Goal: Task Accomplishment & Management: Complete application form

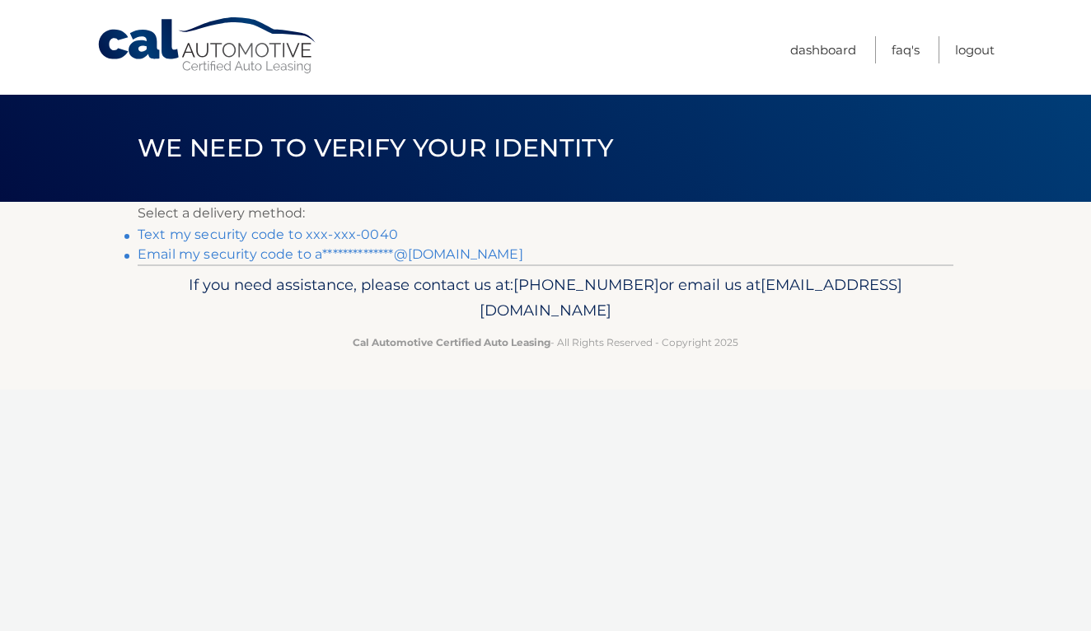
click at [223, 236] on link "Text my security code to xxx-xxx-0040" at bounding box center [268, 235] width 260 height 16
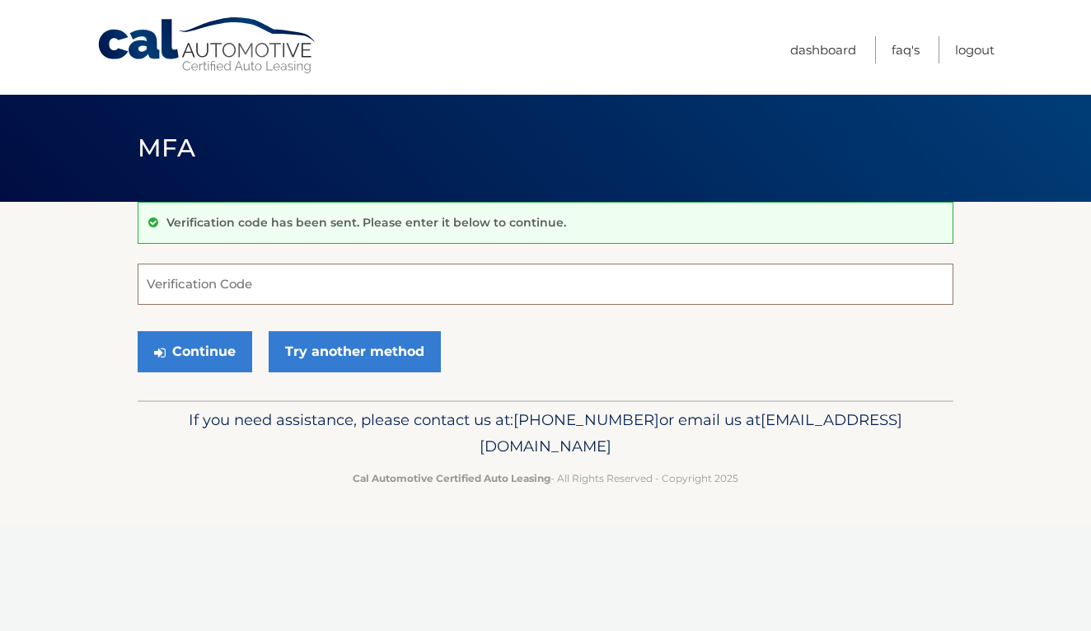
click at [230, 275] on input "Verification Code" at bounding box center [546, 284] width 816 height 41
type input "552816"
click at [195, 351] on button "Continue" at bounding box center [195, 351] width 115 height 41
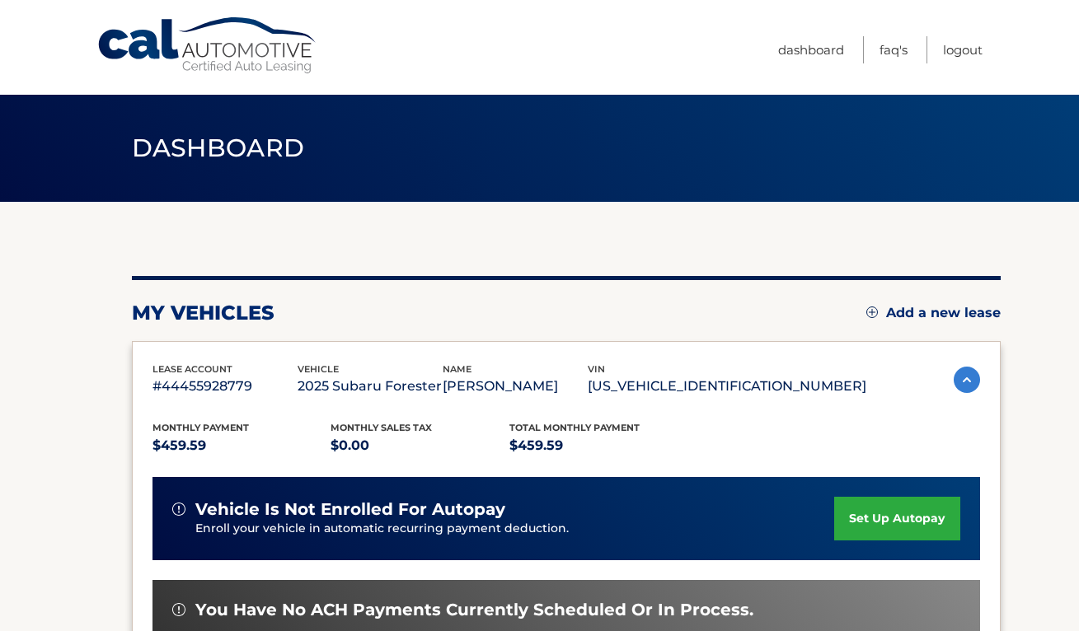
click at [898, 314] on link "Add a new lease" at bounding box center [933, 313] width 134 height 16
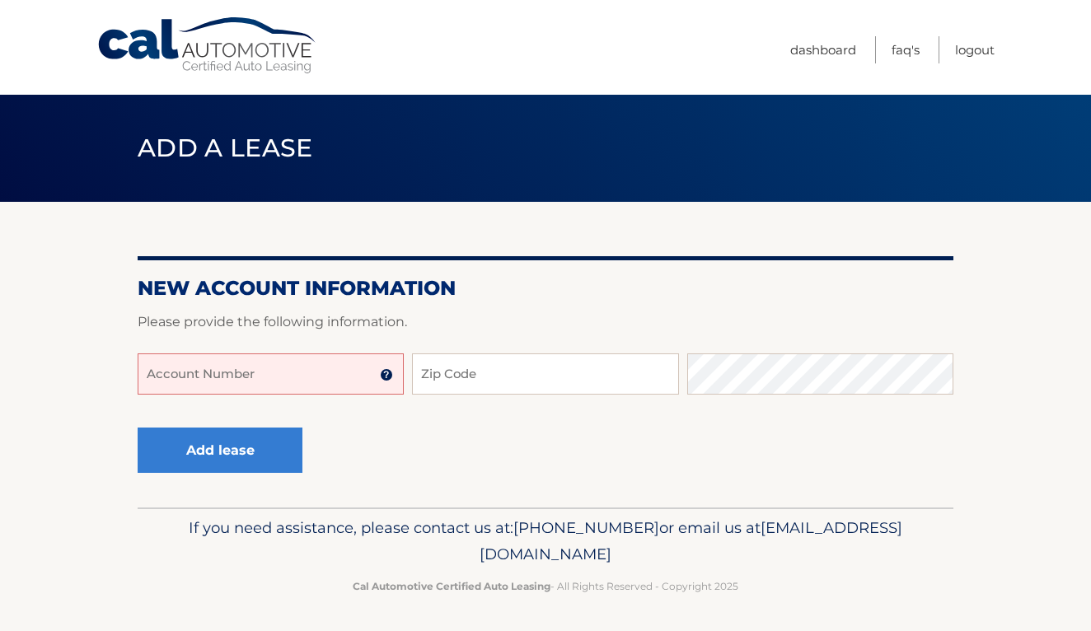
click at [329, 378] on input "Account Number" at bounding box center [271, 374] width 266 height 41
click at [307, 287] on h2 "New Account Information" at bounding box center [546, 288] width 816 height 25
